Goal: Task Accomplishment & Management: Manage account settings

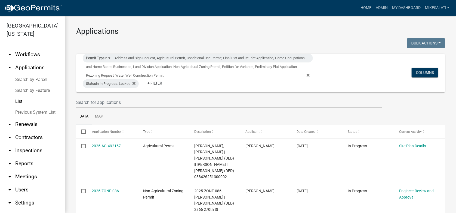
click at [28, 74] on link "Search by Parcel" at bounding box center [32, 79] width 65 height 11
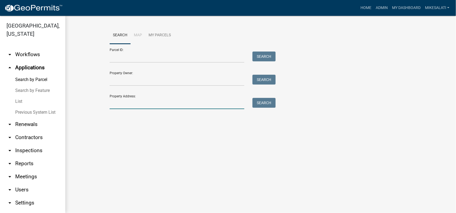
click at [116, 103] on input "Property Address:" at bounding box center [177, 103] width 135 height 11
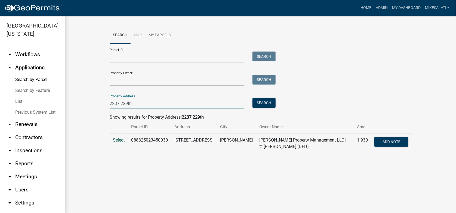
type input "2237 229th"
click at [116, 140] on span "Select" at bounding box center [119, 139] width 12 height 5
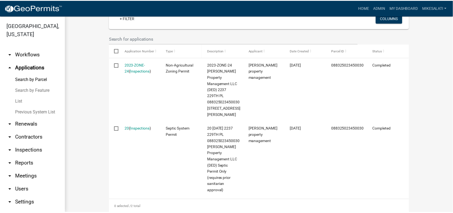
scroll to position [152, 0]
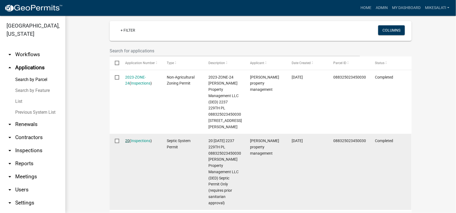
click at [126, 138] on link "20" at bounding box center [128, 140] width 4 height 4
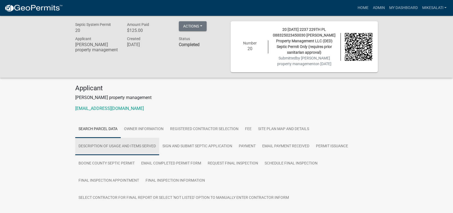
click at [105, 147] on link "Description of usage and Items Served" at bounding box center [117, 146] width 84 height 17
click at [129, 145] on link "Description of usage and Items Served" at bounding box center [117, 146] width 84 height 17
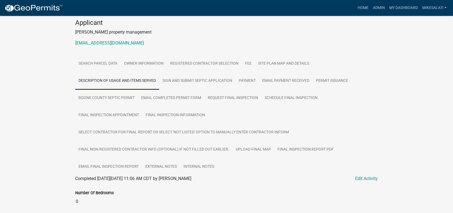
scroll to position [82, 0]
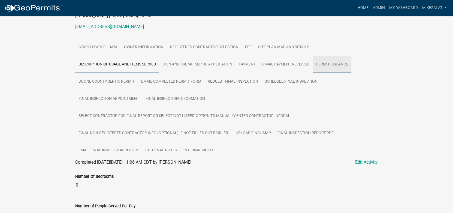
click at [326, 62] on link "Permit Issuance" at bounding box center [331, 64] width 39 height 17
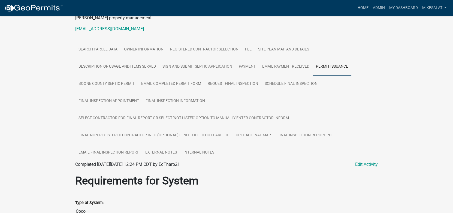
scroll to position [83, 0]
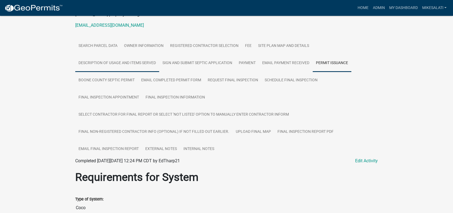
click at [142, 67] on link "Description of usage and Items Served" at bounding box center [117, 62] width 84 height 17
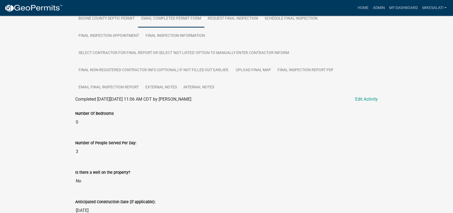
scroll to position [72, 0]
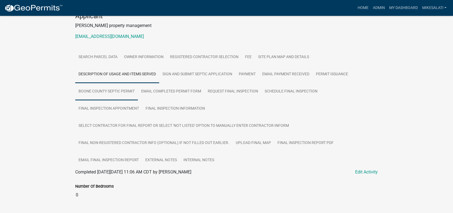
click at [98, 87] on link "Boone County Septic Permit" at bounding box center [106, 91] width 63 height 17
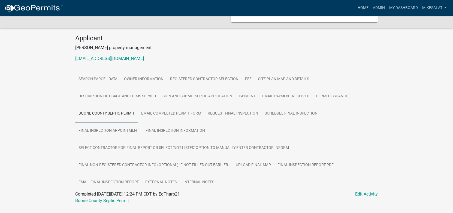
scroll to position [63, 0]
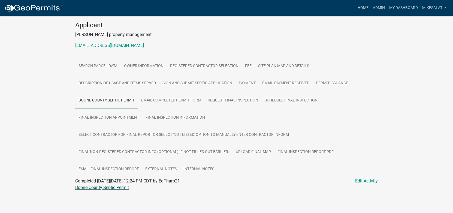
click at [92, 187] on link "Boone County Septic Permit" at bounding box center [102, 187] width 54 height 5
click at [255, 151] on link "Upload final map" at bounding box center [253, 151] width 42 height 17
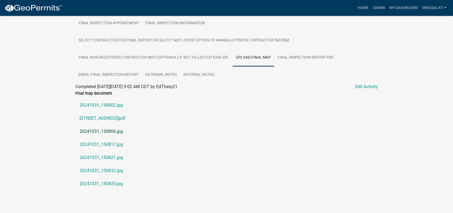
scroll to position [163, 0]
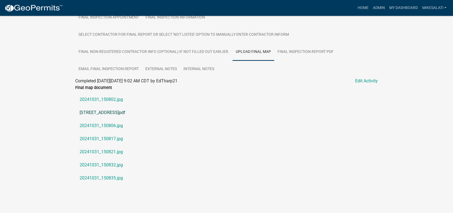
click at [92, 112] on link "2237 229th Pl.pdf" at bounding box center [226, 112] width 302 height 13
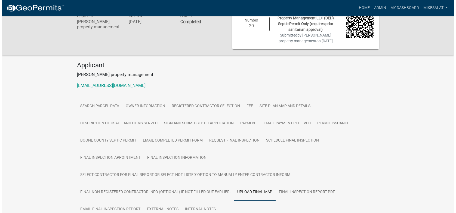
scroll to position [0, 0]
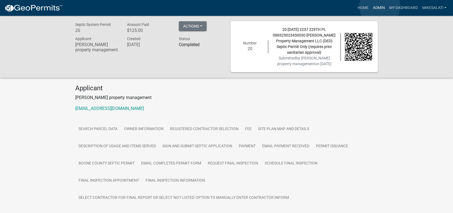
click at [379, 6] on link "Admin" at bounding box center [378, 8] width 16 height 10
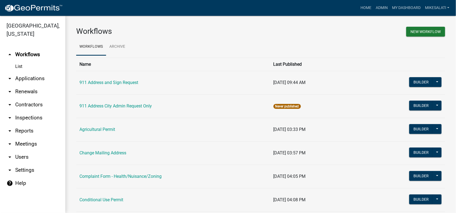
click at [20, 72] on link "arrow_drop_down Applications" at bounding box center [32, 78] width 65 height 13
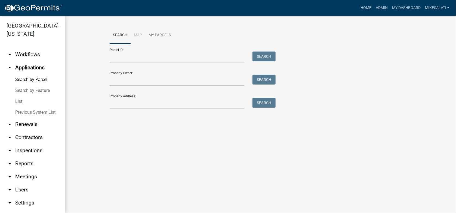
click at [17, 96] on link "List" at bounding box center [32, 101] width 65 height 11
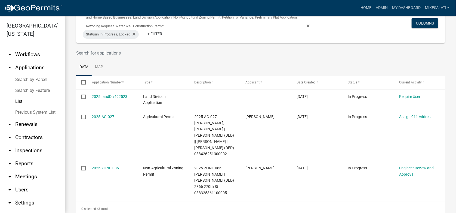
scroll to position [56, 0]
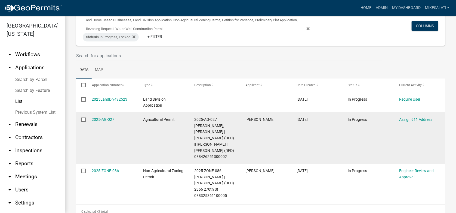
scroll to position [56, 0]
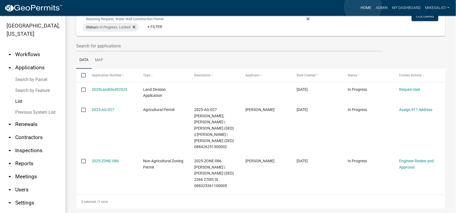
click at [363, 7] on link "Home" at bounding box center [366, 8] width 15 height 10
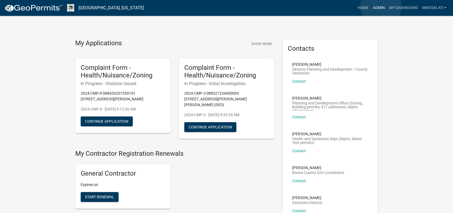
click at [380, 6] on link "Admin" at bounding box center [378, 8] width 16 height 10
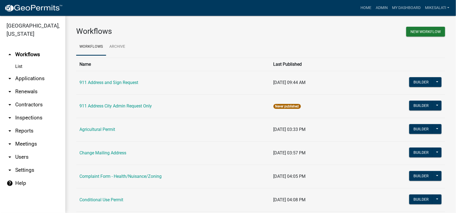
click at [19, 72] on link "arrow_drop_down Applications" at bounding box center [32, 78] width 65 height 13
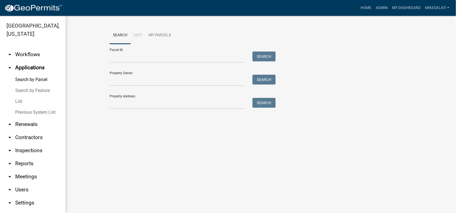
click at [18, 96] on link "List" at bounding box center [32, 101] width 65 height 11
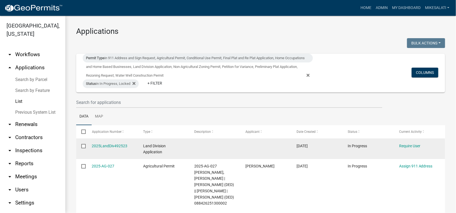
click at [84, 146] on input "checkbox" at bounding box center [83, 146] width 4 height 4
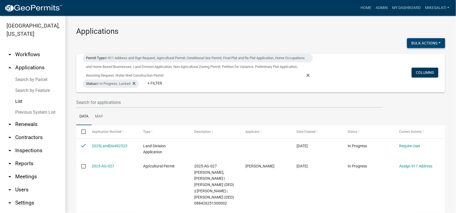
drag, startPoint x: 426, startPoint y: 42, endPoint x: 426, endPoint y: 48, distance: 5.2
click at [426, 44] on button "Bulk Actions" at bounding box center [426, 43] width 38 height 10
click at [426, 60] on button "Void" at bounding box center [424, 57] width 44 height 13
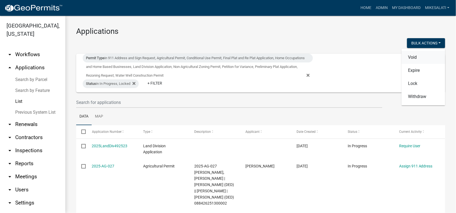
checkbox input "false"
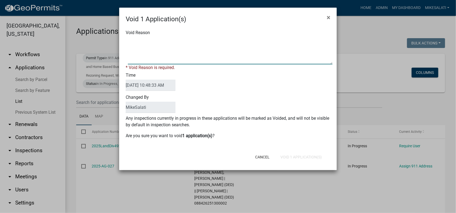
click at [136, 40] on textarea "Void Reason" at bounding box center [230, 50] width 205 height 27
type textarea "."
click at [309, 157] on div "Cancel Void 1 Application(s)" at bounding box center [264, 157] width 134 height 14
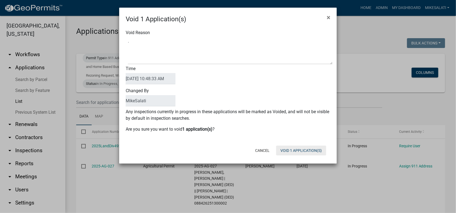
click at [307, 149] on button "Void 1 Application(s)" at bounding box center [301, 150] width 50 height 10
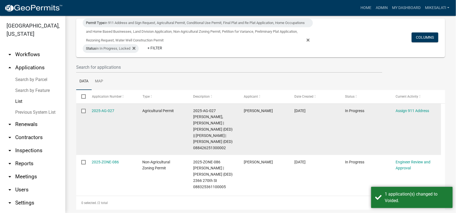
scroll to position [36, 0]
